Goal: Find specific page/section: Find specific page/section

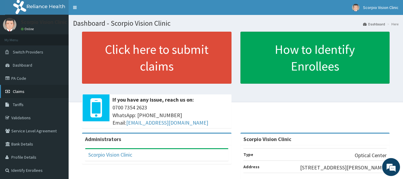
click at [26, 93] on link "Claims" at bounding box center [34, 91] width 69 height 13
click at [26, 81] on link "PA Code" at bounding box center [34, 78] width 69 height 13
click at [23, 78] on link "PA Code" at bounding box center [34, 78] width 69 height 13
